Goal: Task Accomplishment & Management: Use online tool/utility

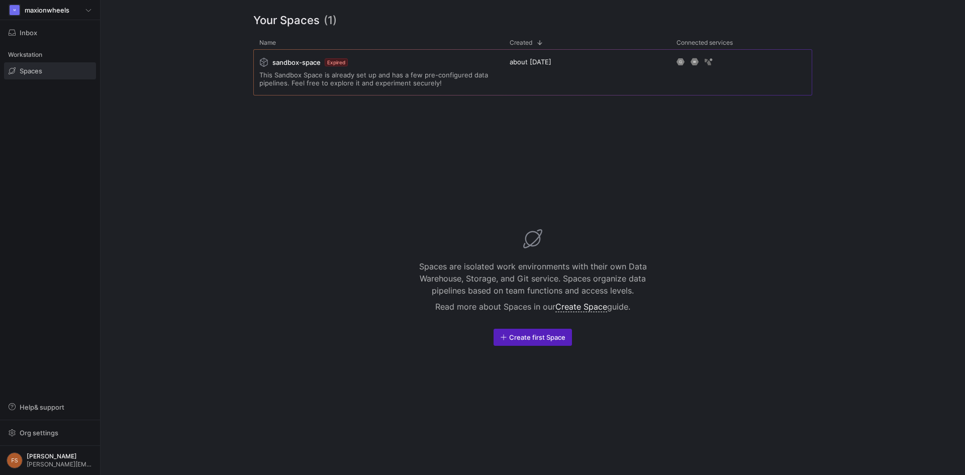
click at [19, 67] on span "Spaces" at bounding box center [26, 71] width 34 height 8
click at [533, 339] on span "Create first Space" at bounding box center [537, 337] width 56 height 8
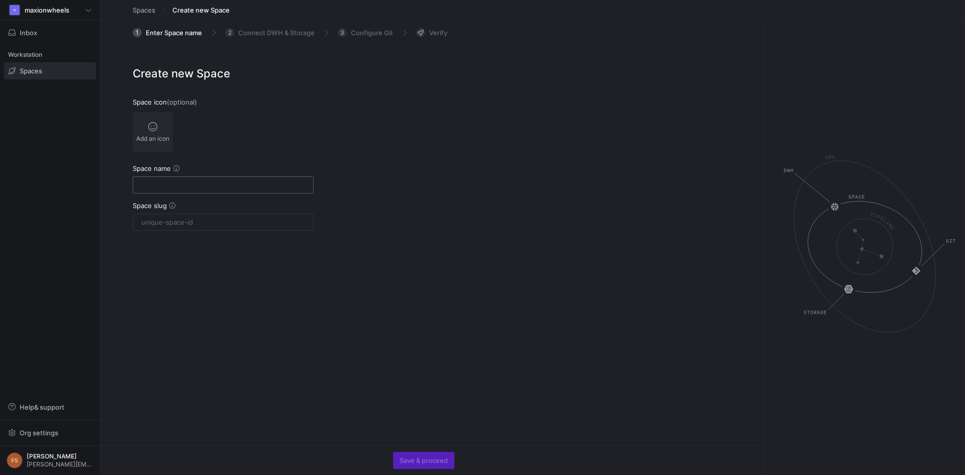
click at [194, 180] on div at bounding box center [223, 185] width 164 height 16
click at [170, 183] on input "text" at bounding box center [223, 185] width 164 height 8
